Goal: Find contact information: Find contact information

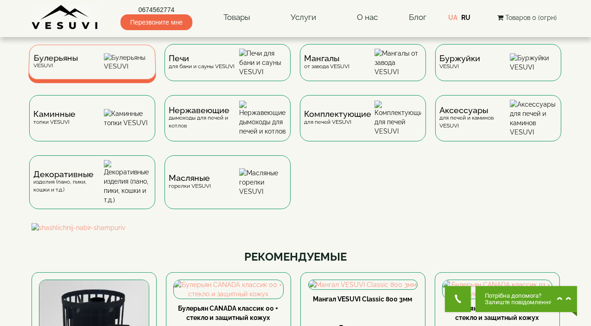
click at [137, 64] on img at bounding box center [127, 62] width 47 height 18
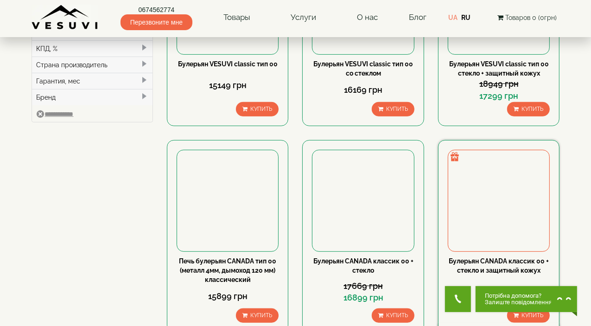
scroll to position [463, 0]
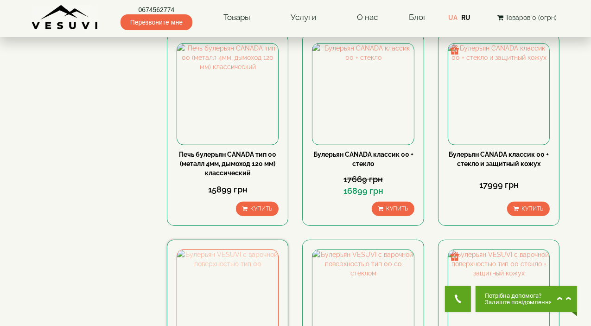
click at [225, 250] on img at bounding box center [227, 300] width 101 height 101
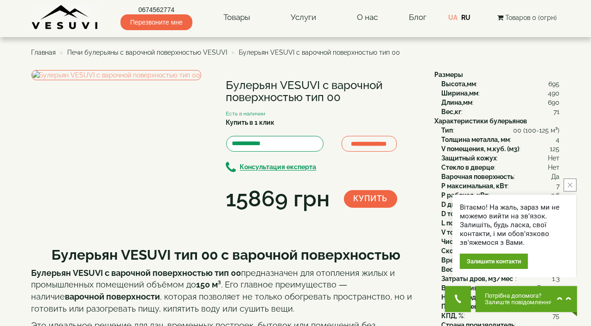
click at [567, 185] on button "close button" at bounding box center [569, 184] width 13 height 13
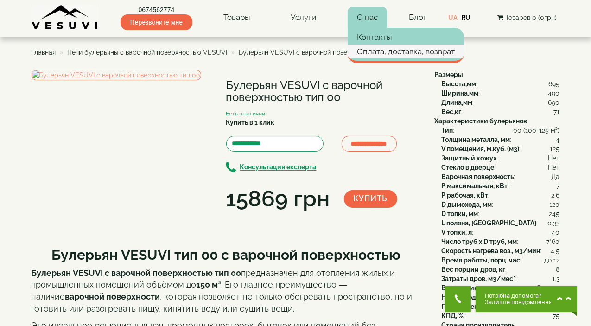
click at [386, 50] on link "Оплата, доставка, возврат" at bounding box center [405, 51] width 116 height 14
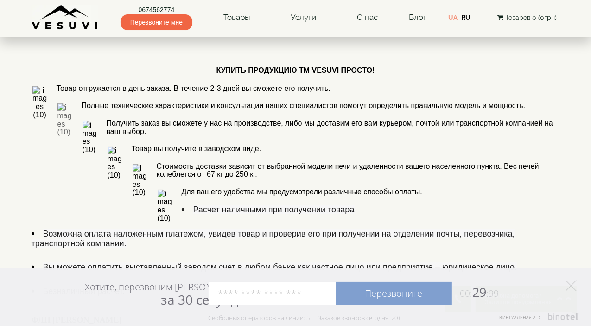
scroll to position [510, 0]
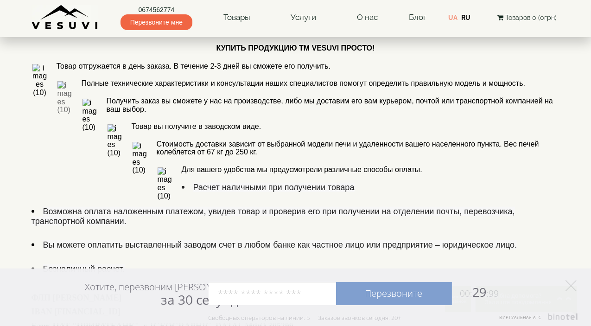
click at [97, 293] on font "ФЛП Демиденко Валерий Анатольевич" at bounding box center [77, 297] width 90 height 9
copy font "Демиденко"
